Goal: Complete application form

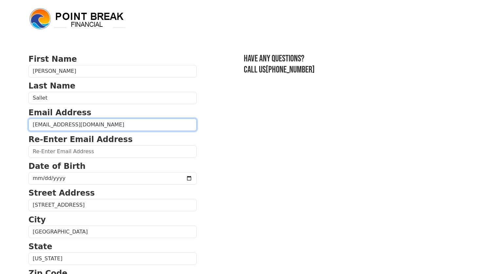
type input "j6367@hotmail.com"
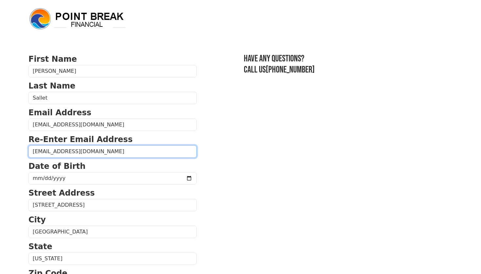
type input "j6367@hotmail.com"
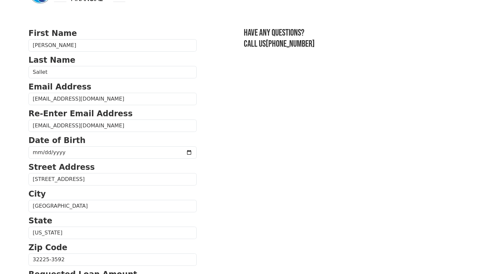
scroll to position [28, 0]
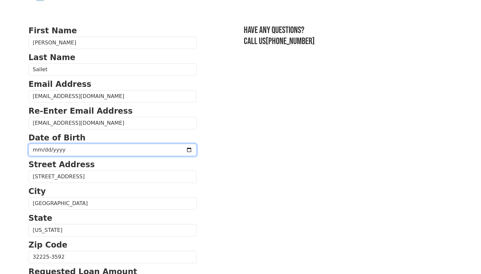
click at [51, 150] on input "date" at bounding box center [112, 150] width 168 height 12
click at [38, 150] on input "date" at bounding box center [112, 150] width 168 height 12
click at [44, 149] on input "date" at bounding box center [112, 150] width 168 height 12
click at [55, 150] on input "2025-05-10" at bounding box center [112, 150] width 168 height 12
type input "0976-05-10"
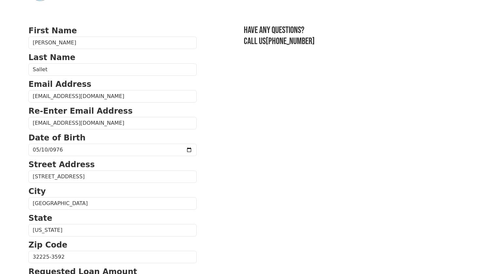
click at [227, 149] on section "First Name John Last Name Sallet Email Address j6367@hotmail.com Re-Enter Email…" at bounding box center [240, 258] width 424 height 466
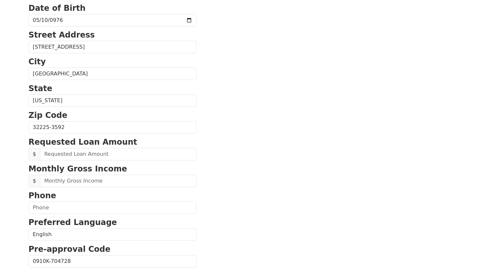
scroll to position [159, 0]
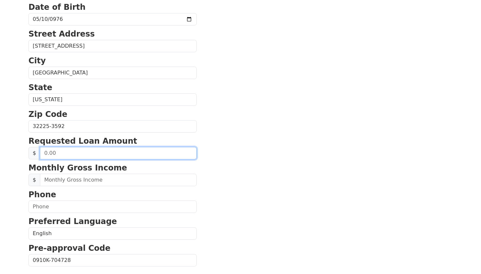
click at [58, 154] on input "text" at bounding box center [118, 153] width 157 height 12
type input "30,000.00"
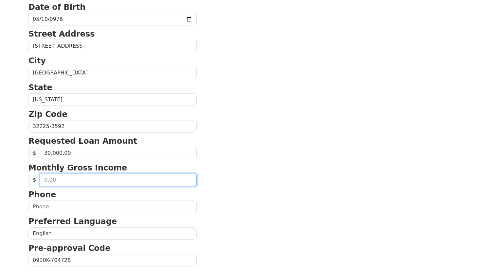
click at [51, 180] on input "text" at bounding box center [118, 180] width 157 height 12
type input "9,166.00"
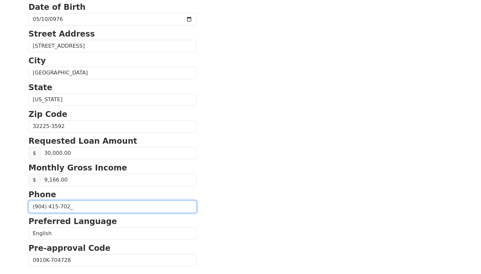
type input "(904) 415-7027"
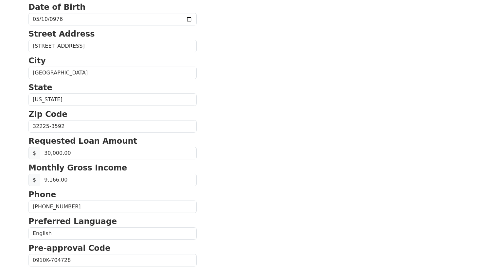
click at [211, 193] on section "First Name John Last Name Sallet Email Address j6367@hotmail.com Re-Enter Email…" at bounding box center [240, 127] width 424 height 466
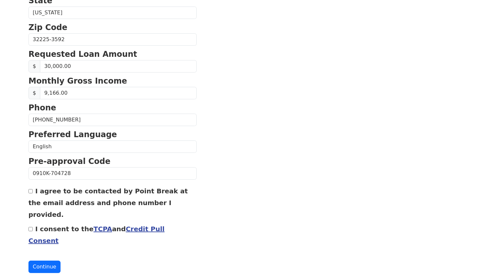
scroll to position [246, 0]
click at [40, 261] on button "Continue" at bounding box center [44, 267] width 32 height 12
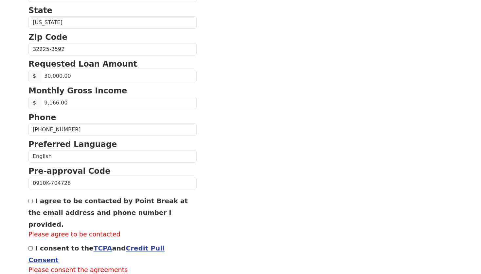
click at [30, 202] on input "I agree to be contacted by Point Break at the email address and phone number I …" at bounding box center [30, 201] width 4 height 4
checkbox input "true"
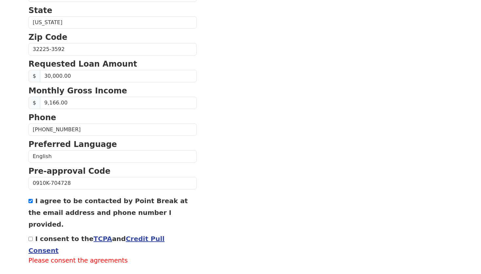
click at [29, 237] on input "I consent to the TCPA and Credit Pull Consent" at bounding box center [30, 239] width 4 height 4
checkbox input "true"
click at [39, 271] on button "Continue" at bounding box center [44, 277] width 32 height 12
click at [46, 271] on button "Continue" at bounding box center [44, 277] width 32 height 12
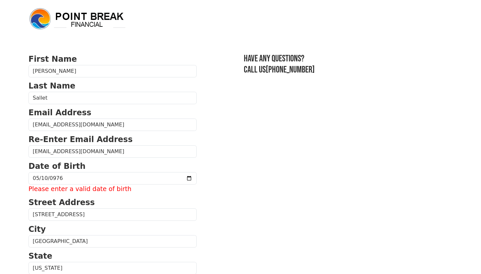
scroll to position [0, 0]
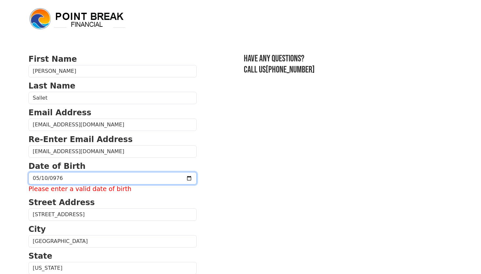
click at [49, 179] on input "0976-05-10" at bounding box center [112, 178] width 168 height 12
type input "0001-05-10"
click at [61, 179] on input "0976-05-10" at bounding box center [112, 178] width 168 height 12
click at [58, 179] on input "0976-05-10" at bounding box center [112, 178] width 168 height 12
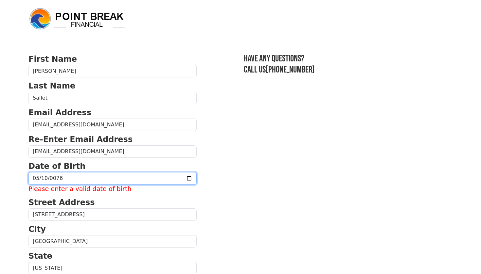
click at [62, 179] on input "0076-05-10" at bounding box center [112, 178] width 168 height 12
click at [53, 177] on input "0076-05-10" at bounding box center [112, 178] width 168 height 12
type input "0001-05-10"
click at [65, 179] on input "0001-05-10" at bounding box center [112, 178] width 168 height 12
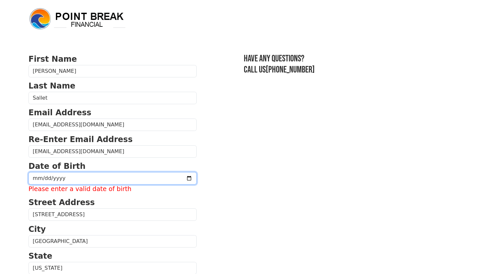
type input "1976-05-10"
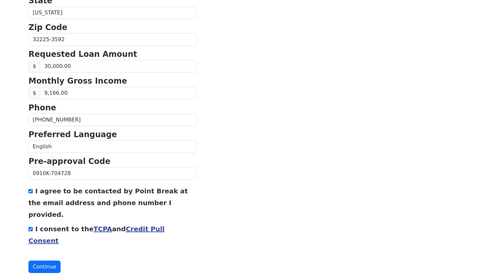
scroll to position [246, 0]
click at [48, 261] on button "Continue" at bounding box center [44, 267] width 32 height 12
